Goal: Find specific page/section: Find specific page/section

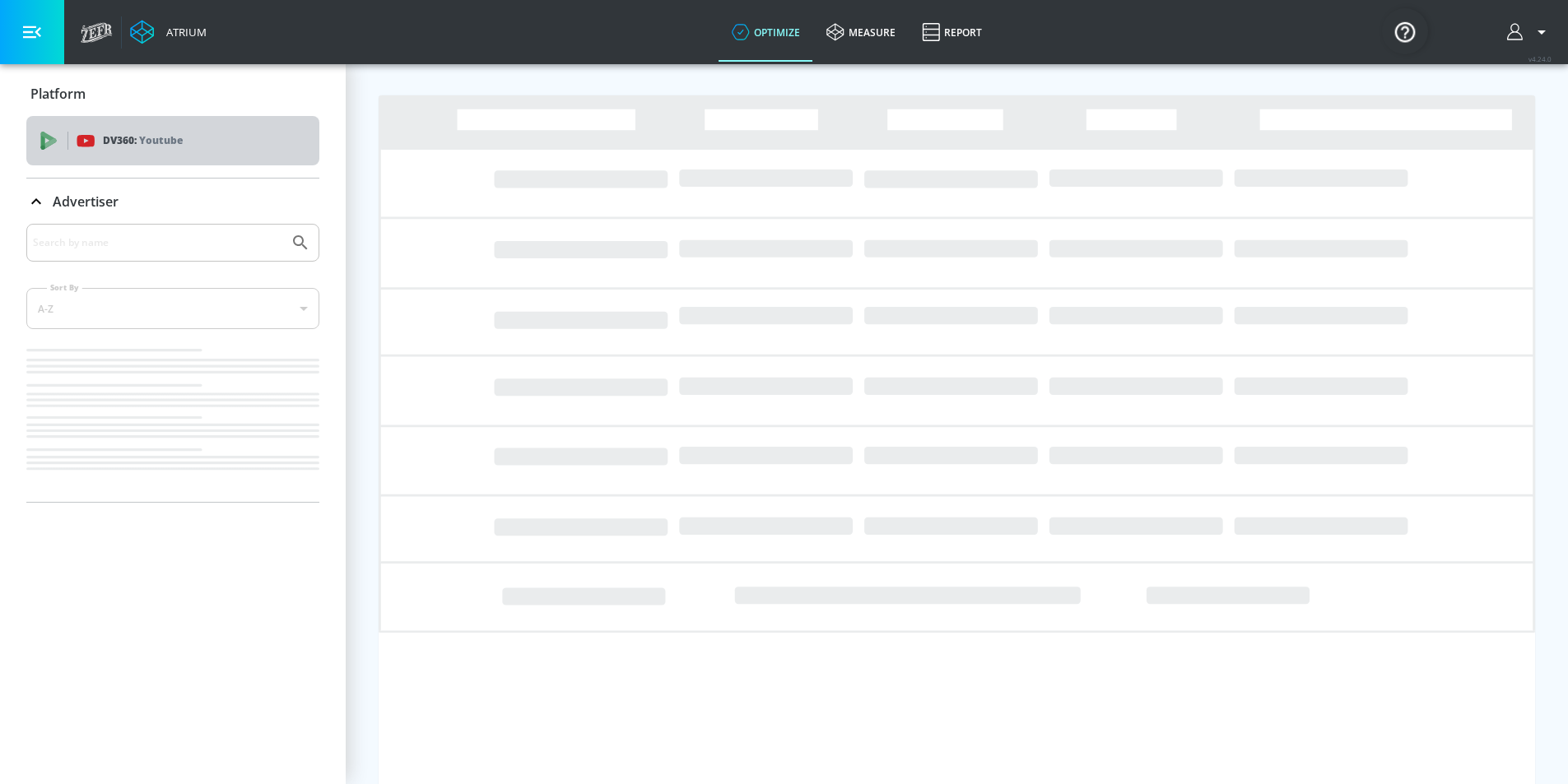
click at [217, 127] on div "DV360: Youtube" at bounding box center [173, 140] width 293 height 49
